Goal: Information Seeking & Learning: Learn about a topic

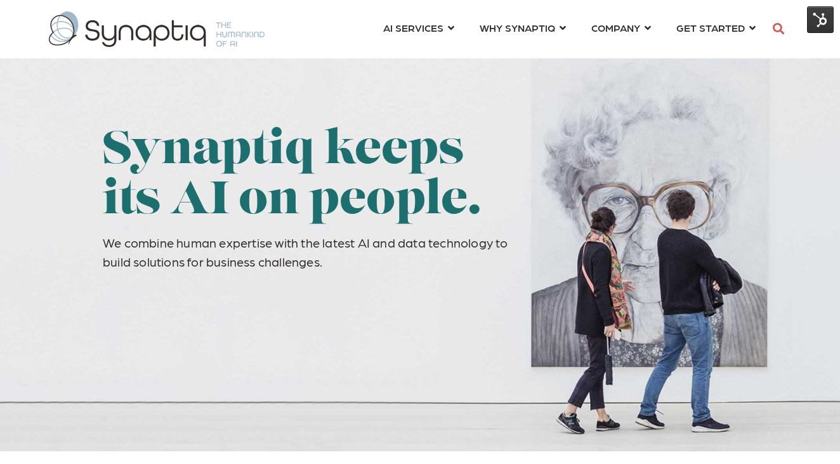
scroll to position [0, 6]
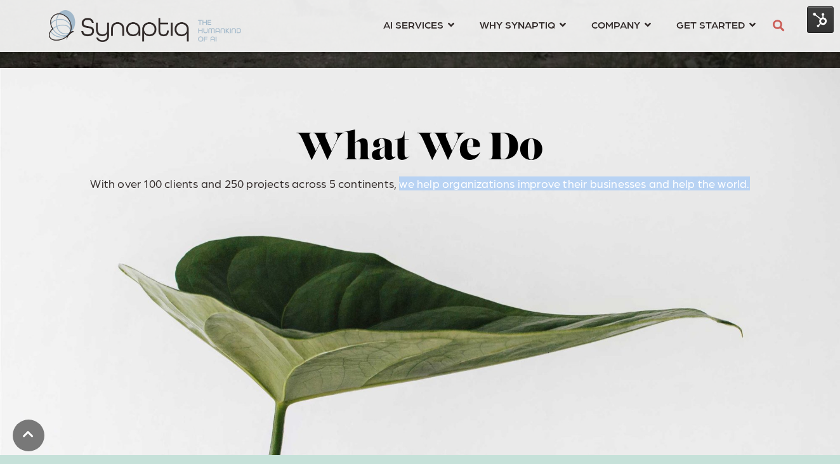
scroll to position [0, 6]
